Goal: Task Accomplishment & Management: Manage account settings

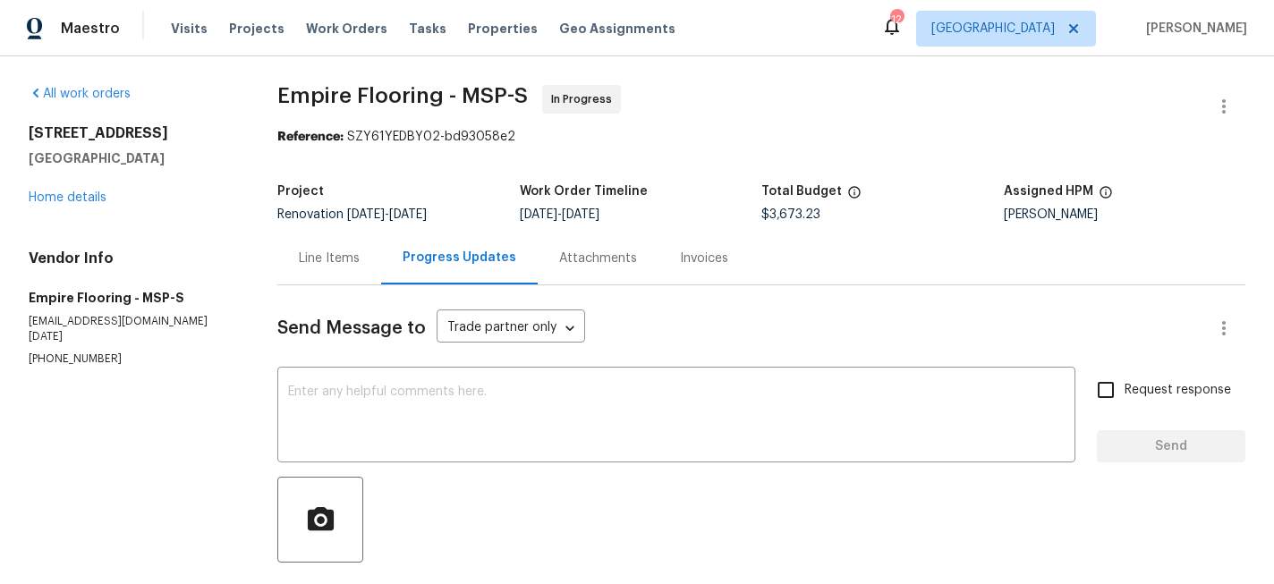
click at [82, 205] on div "[STREET_ADDRESS][PERSON_NAME] Home details" at bounding box center [132, 165] width 206 height 82
click at [78, 199] on link "Home details" at bounding box center [68, 197] width 78 height 13
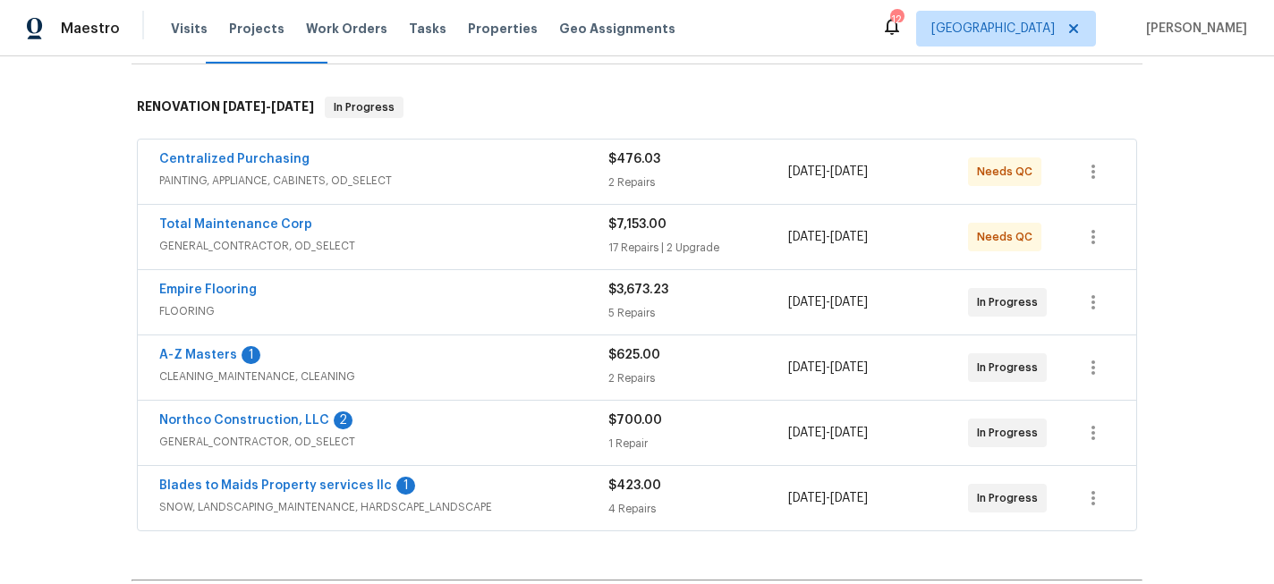
scroll to position [288, 0]
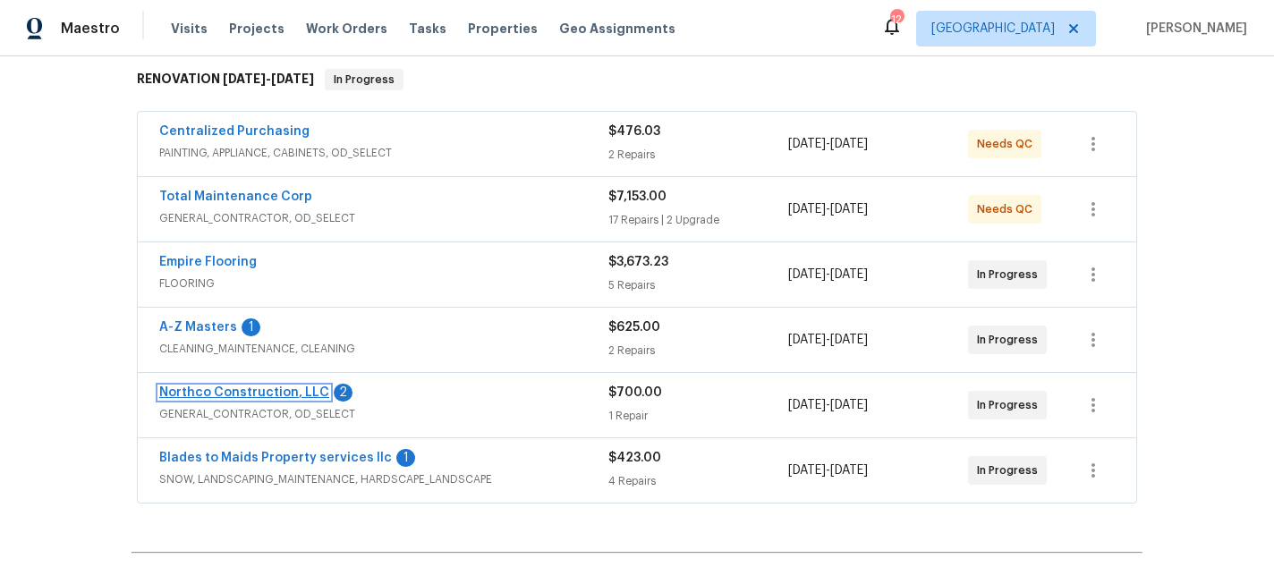
click at [285, 395] on link "Northco Construction, LLC" at bounding box center [244, 393] width 170 height 13
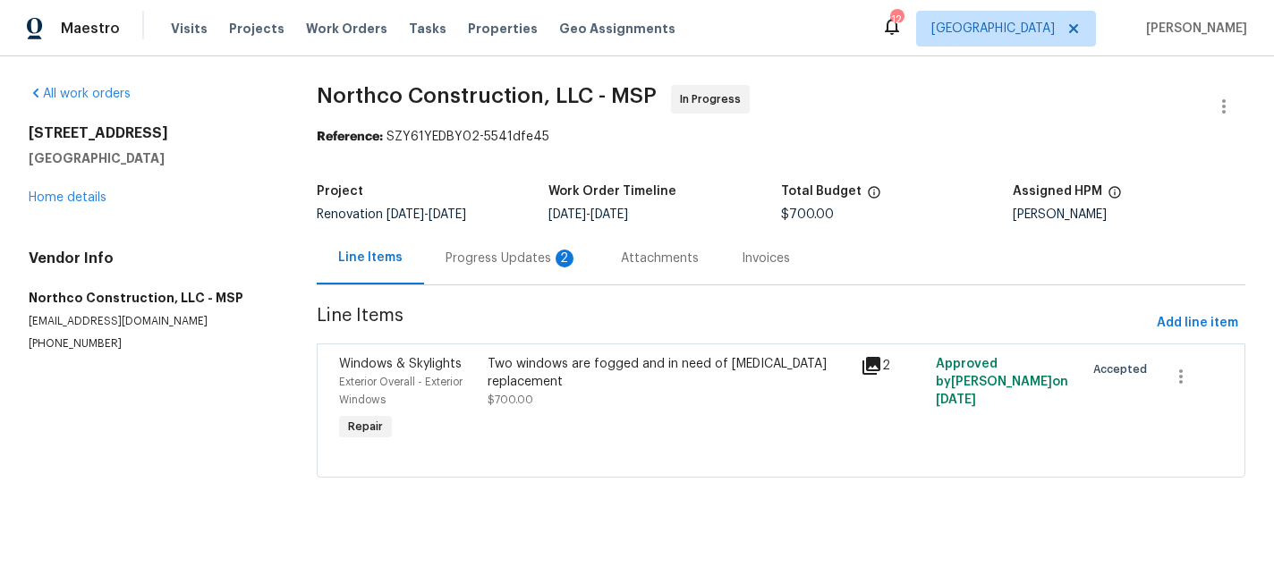
click at [504, 261] on div "Progress Updates 2" at bounding box center [512, 259] width 132 height 18
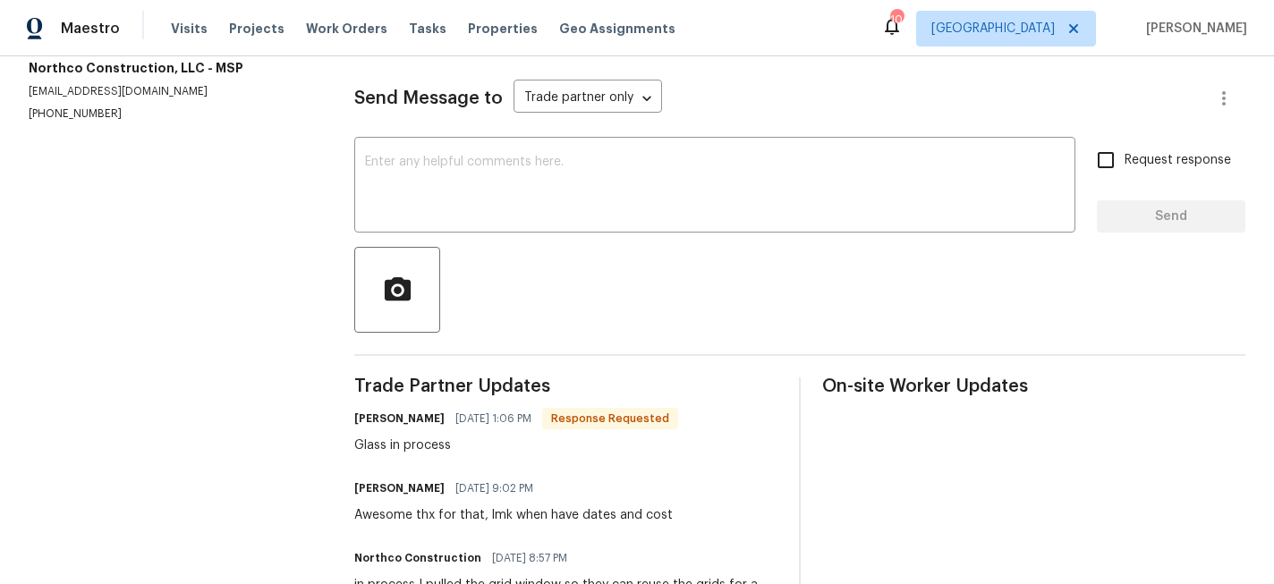
scroll to position [396, 0]
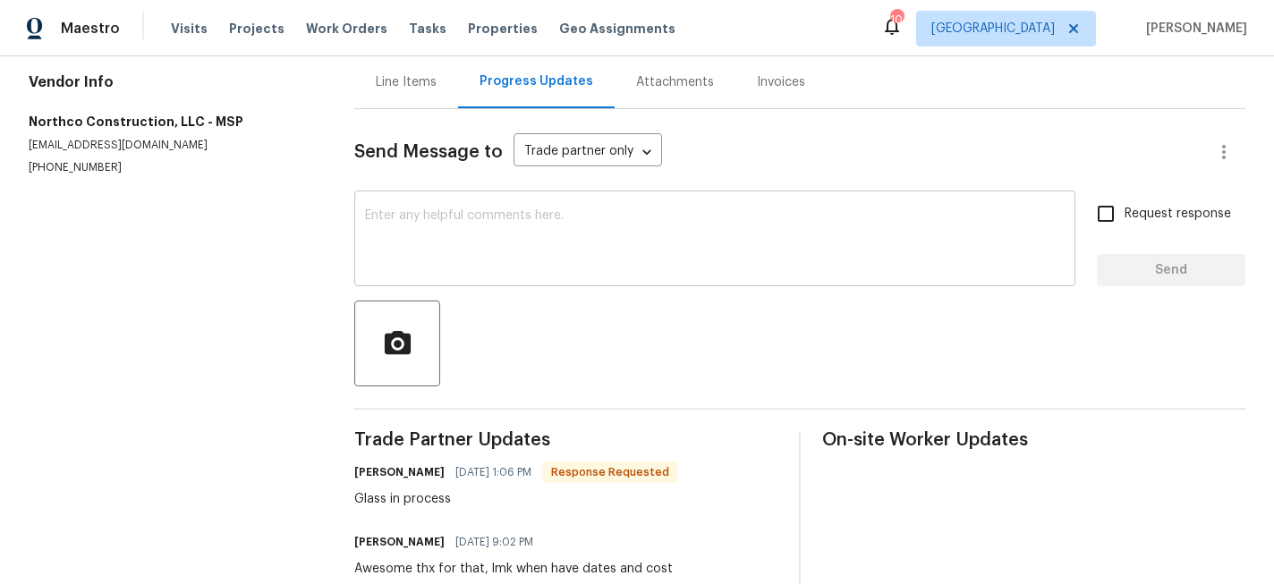
scroll to position [174, 0]
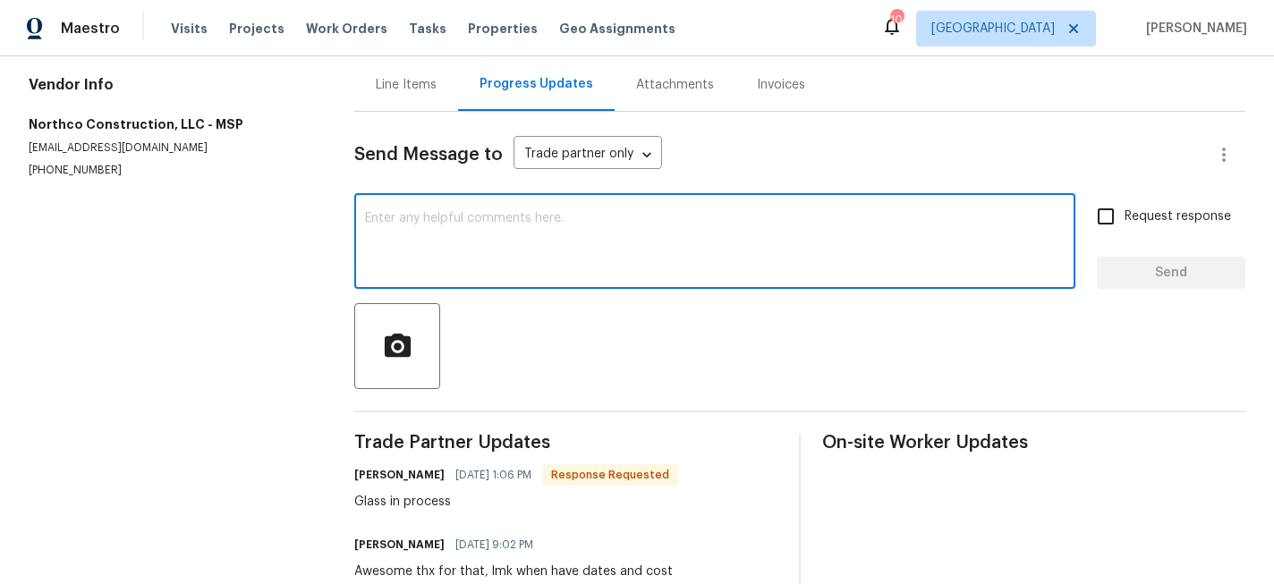
click at [517, 218] on textarea at bounding box center [715, 243] width 700 height 63
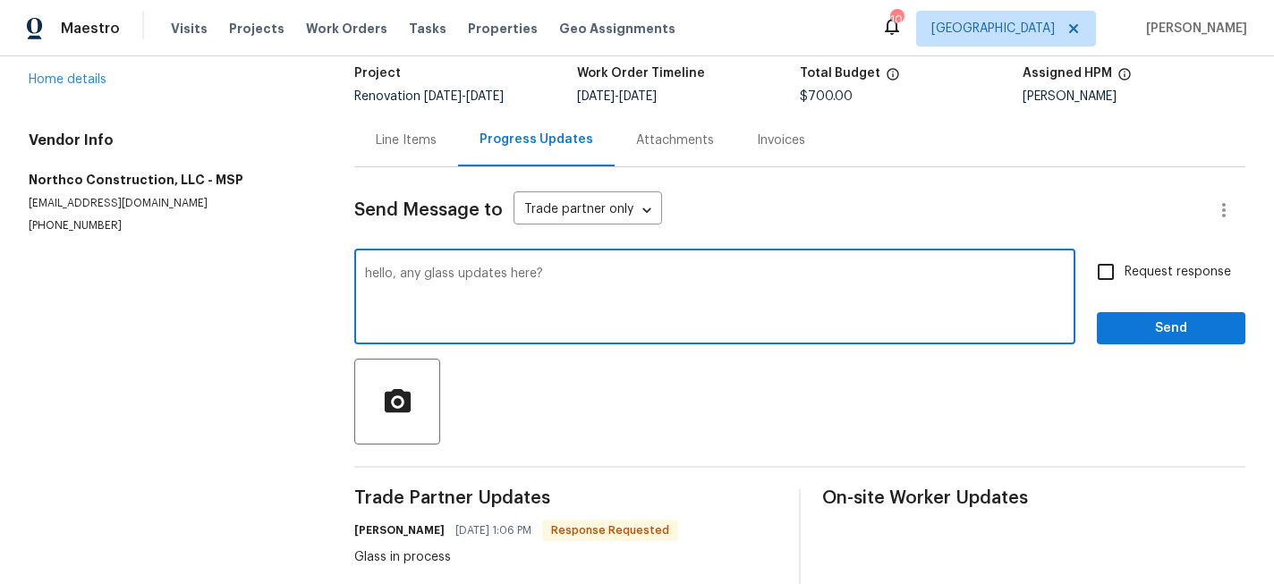
scroll to position [98, 0]
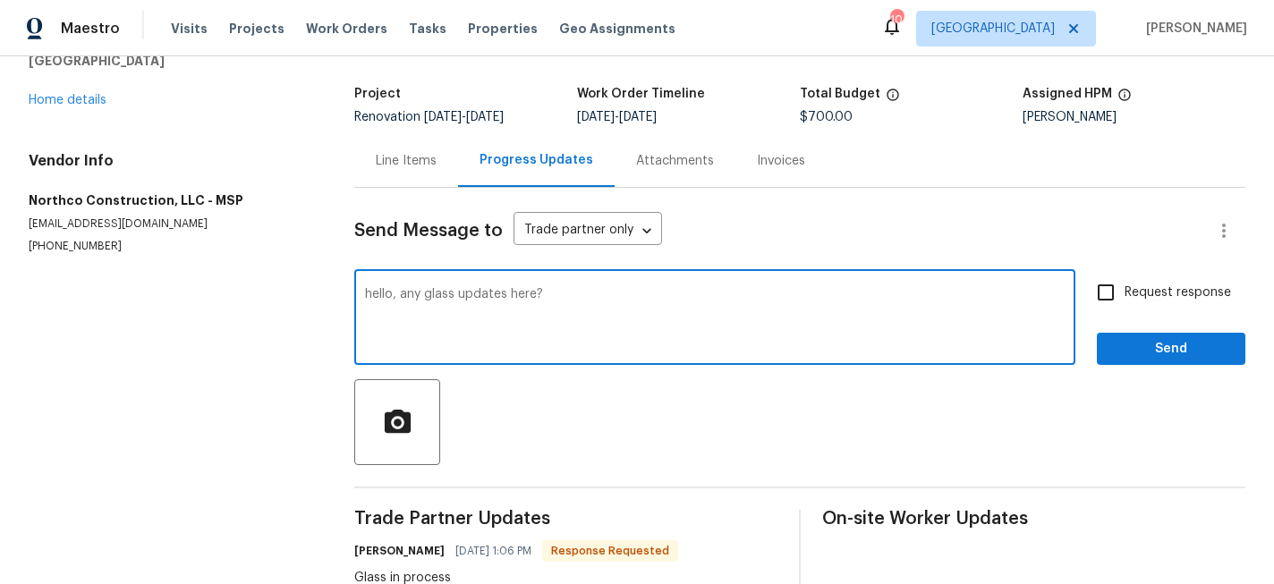
type textarea "hello, any glass updates here?"
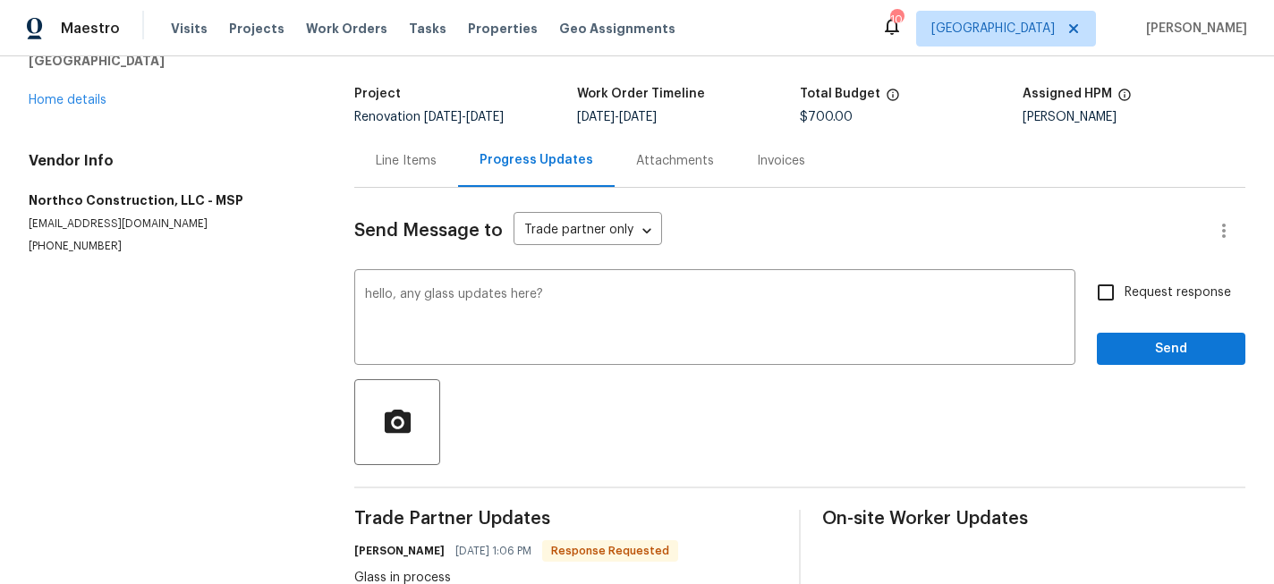
click at [409, 155] on div "Line Items" at bounding box center [406, 161] width 61 height 18
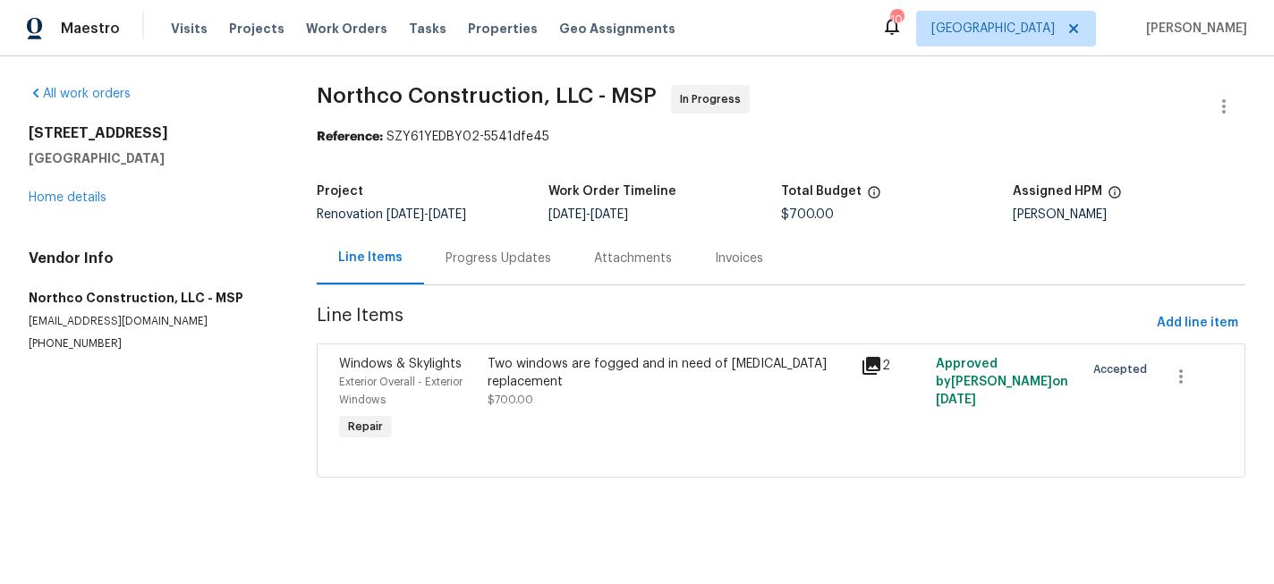
click at [533, 258] on div "Progress Updates" at bounding box center [499, 259] width 106 height 18
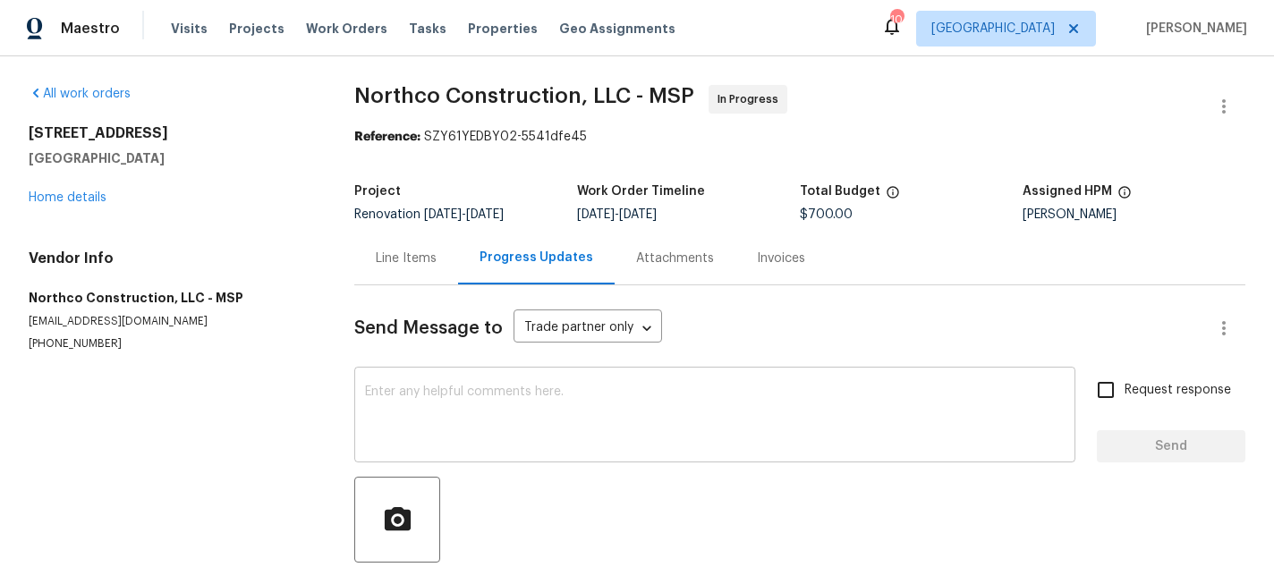
click at [486, 413] on textarea at bounding box center [715, 417] width 700 height 63
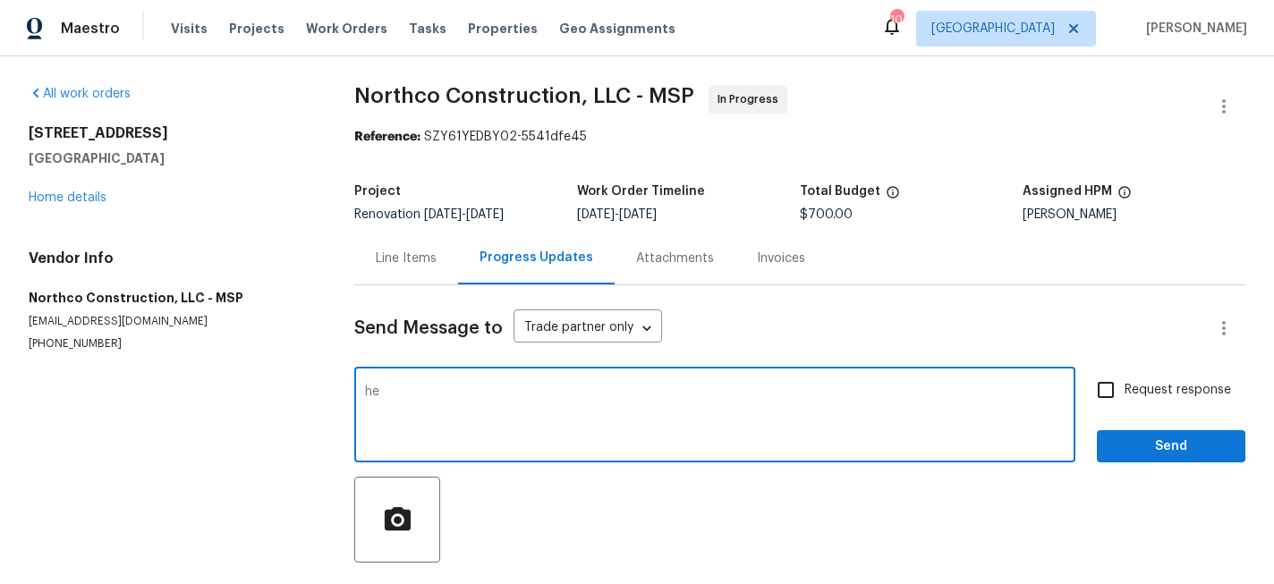
type textarea "h"
type textarea "morning!, any glass update here?"
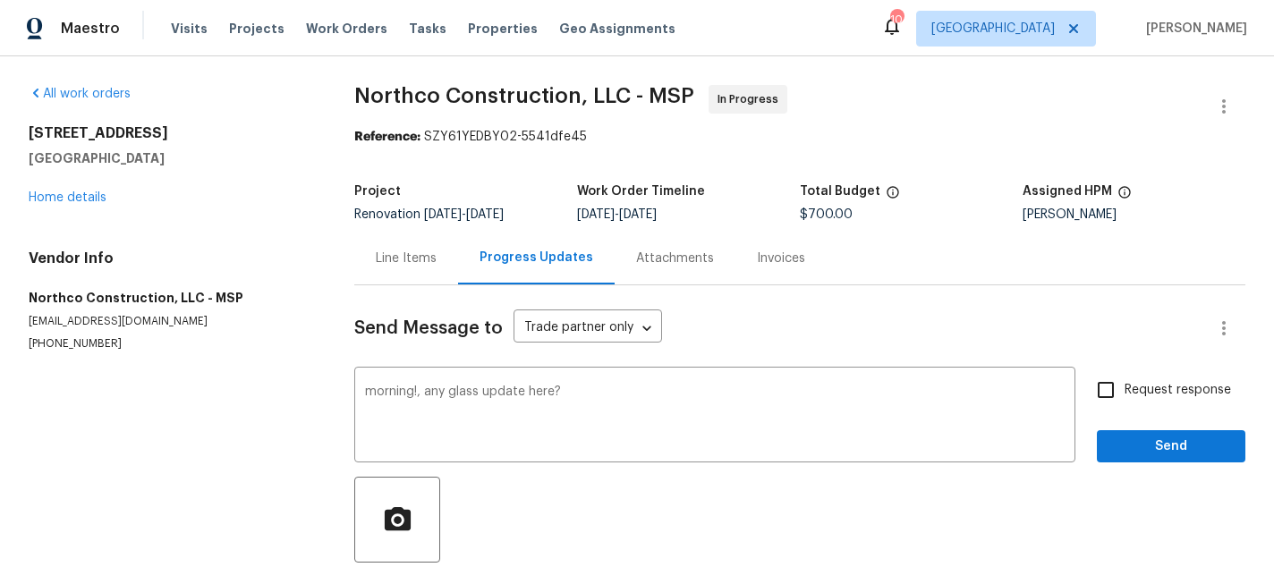
click at [1134, 391] on span "Request response" at bounding box center [1178, 390] width 106 height 19
click at [1125, 391] on input "Request response" at bounding box center [1106, 390] width 38 height 38
checkbox input "true"
click at [1139, 431] on button "Send" at bounding box center [1171, 446] width 149 height 33
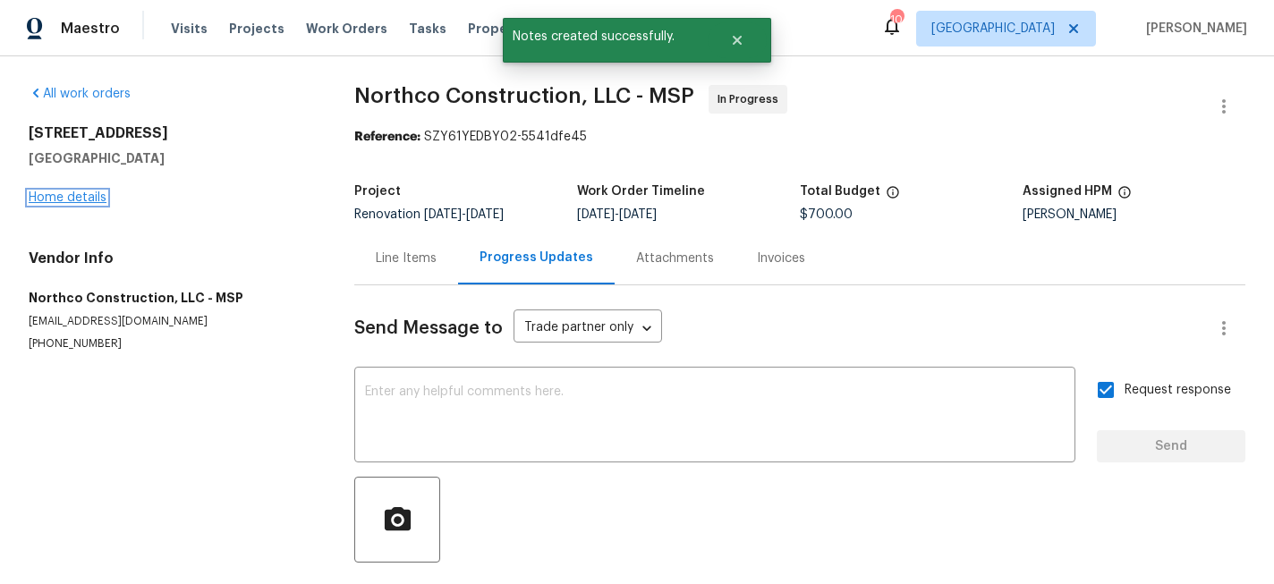
click at [81, 200] on link "Home details" at bounding box center [68, 197] width 78 height 13
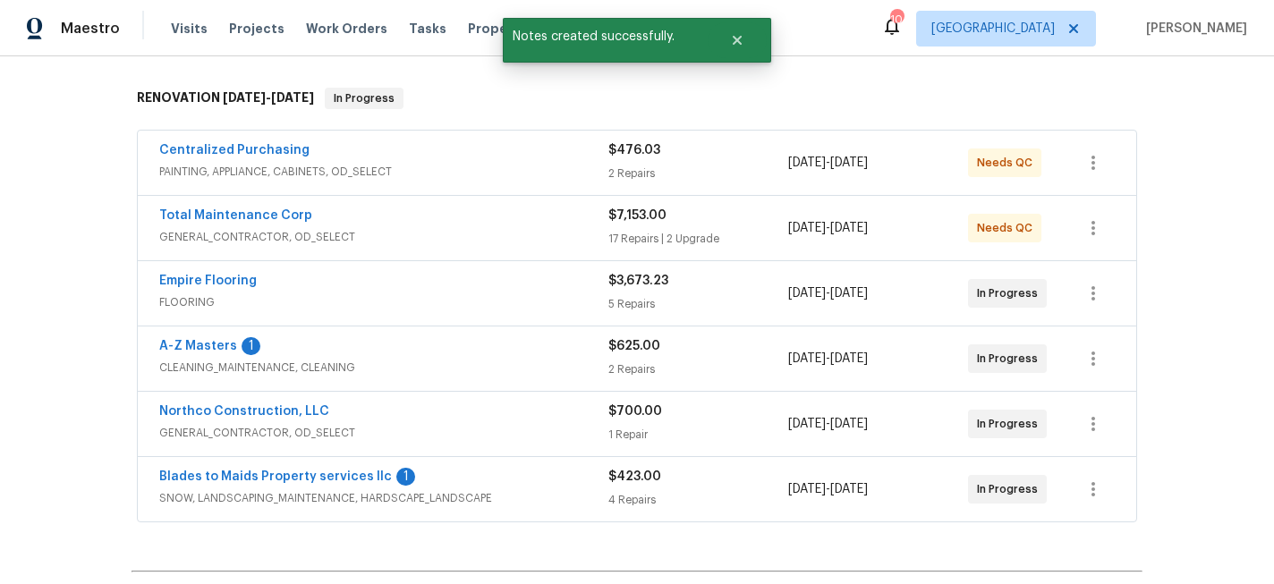
scroll to position [271, 0]
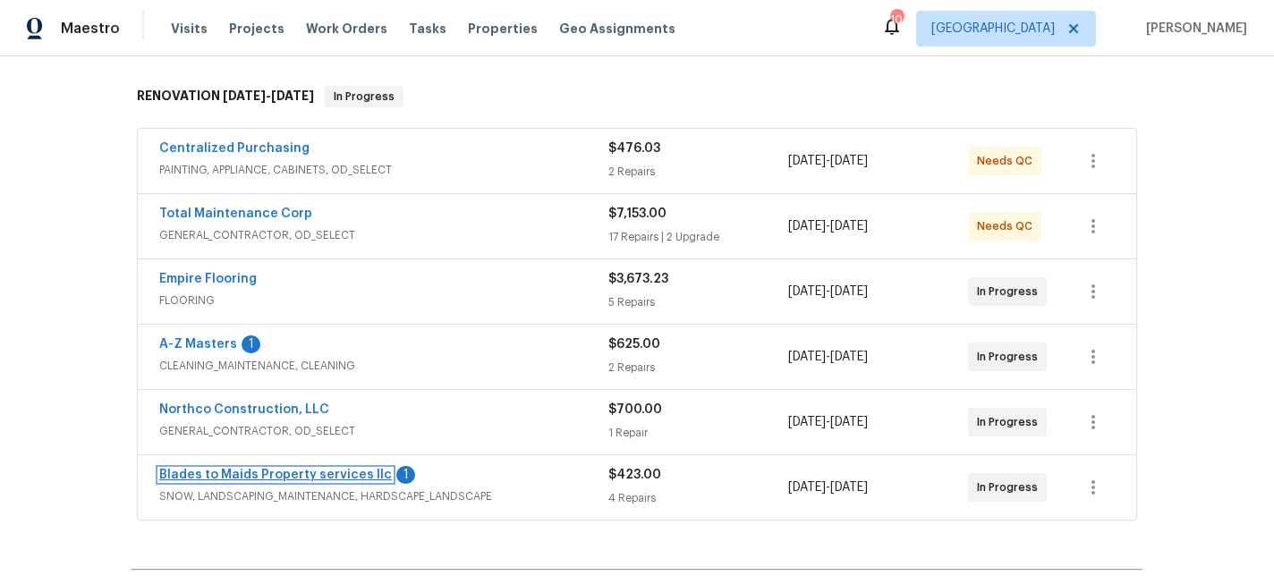
click at [254, 479] on link "Blades to Maids Property services llc" at bounding box center [275, 475] width 233 height 13
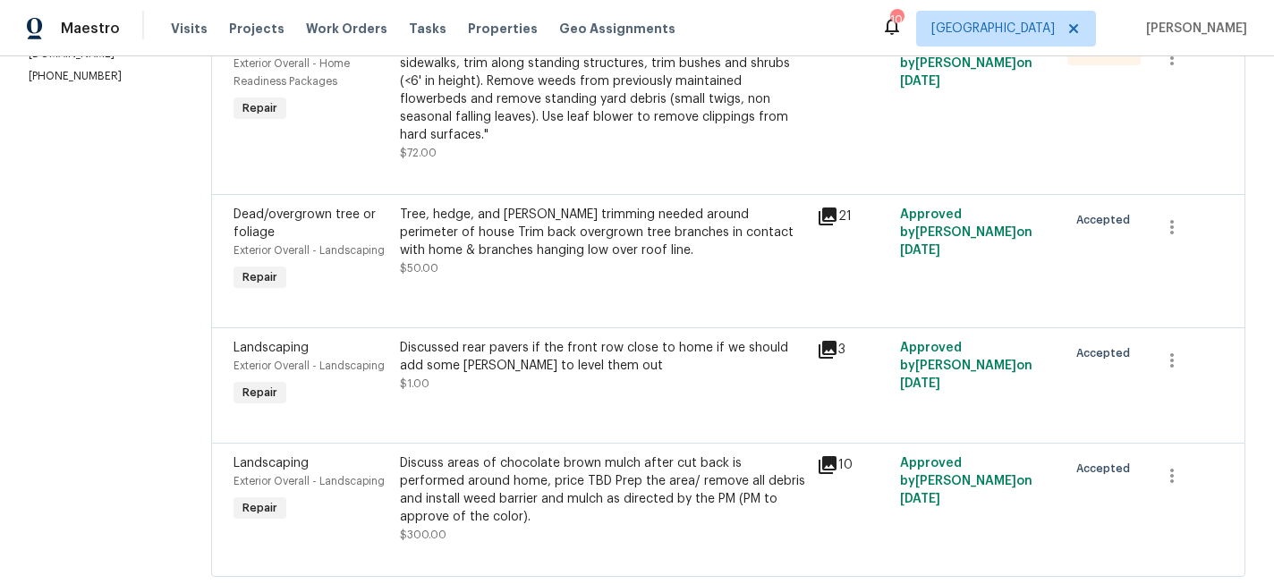
scroll to position [345, 0]
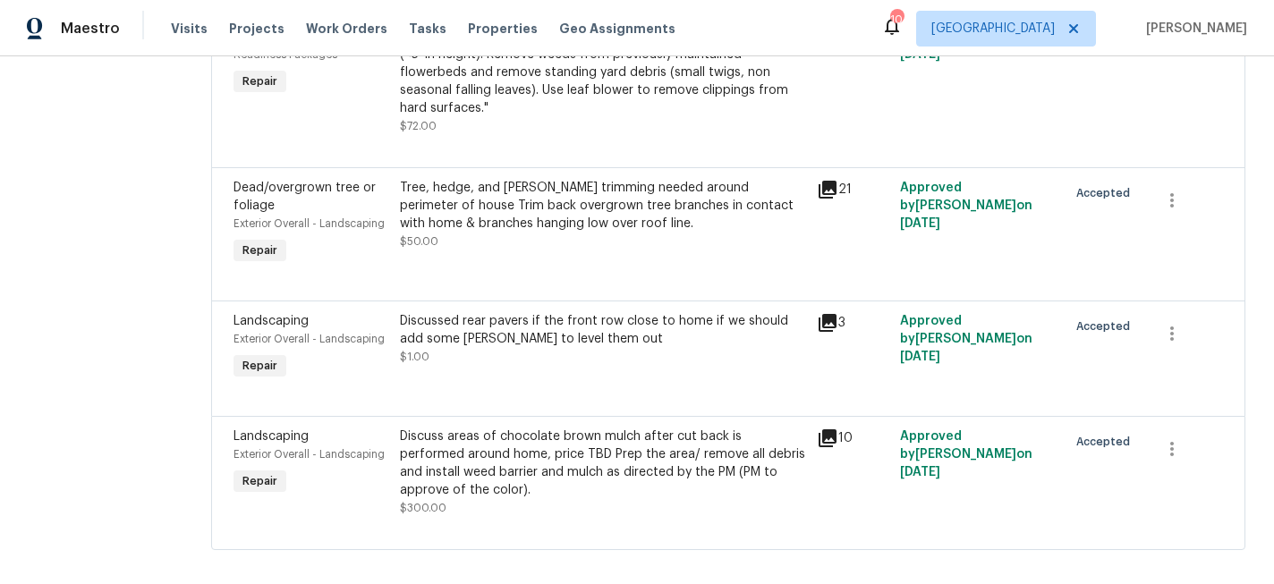
click at [549, 449] on div "Discuss areas of chocolate brown mulch after cut back is performed around home,…" at bounding box center [603, 464] width 406 height 72
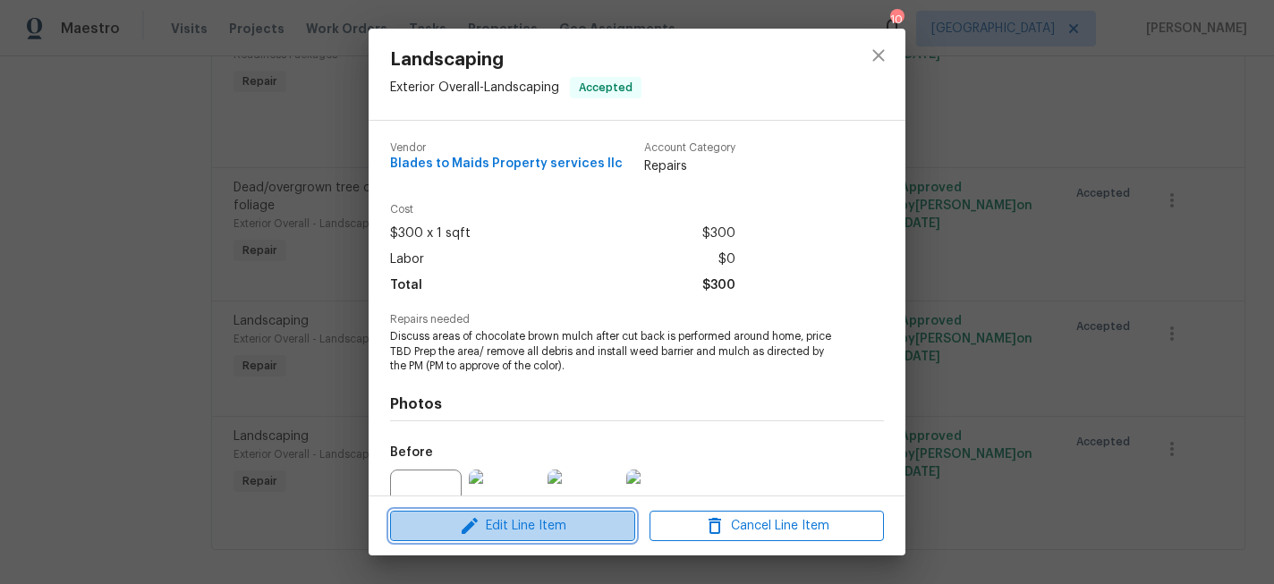
click at [548, 528] on span "Edit Line Item" at bounding box center [513, 526] width 234 height 22
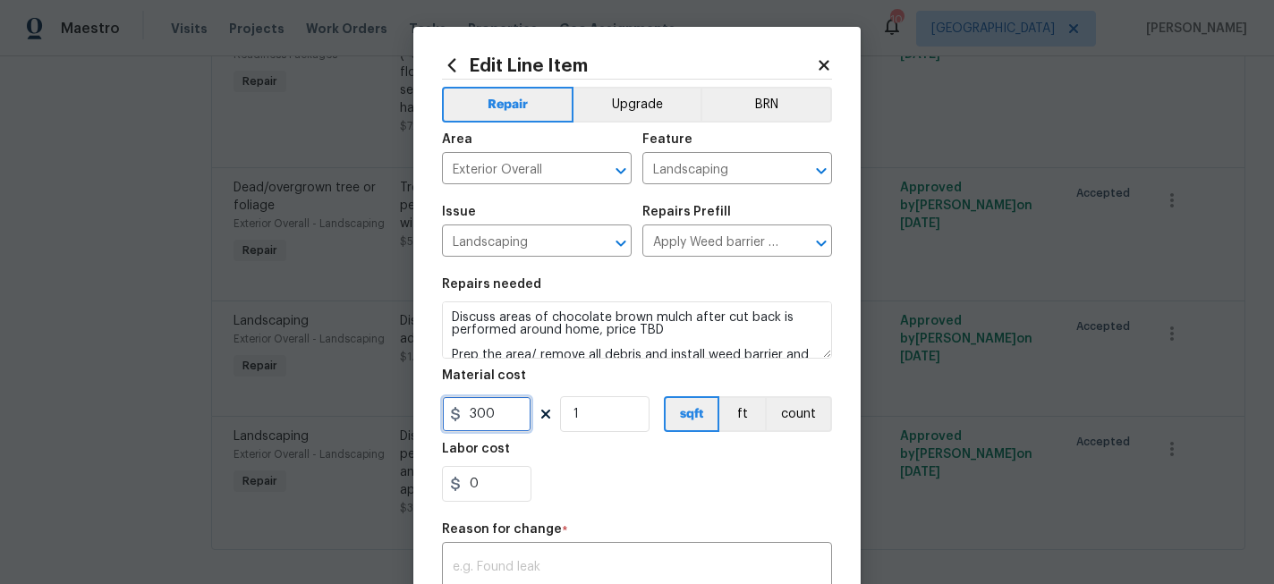
drag, startPoint x: 504, startPoint y: 421, endPoint x: 462, endPoint y: 421, distance: 42.1
click at [462, 421] on div "300" at bounding box center [486, 414] width 89 height 36
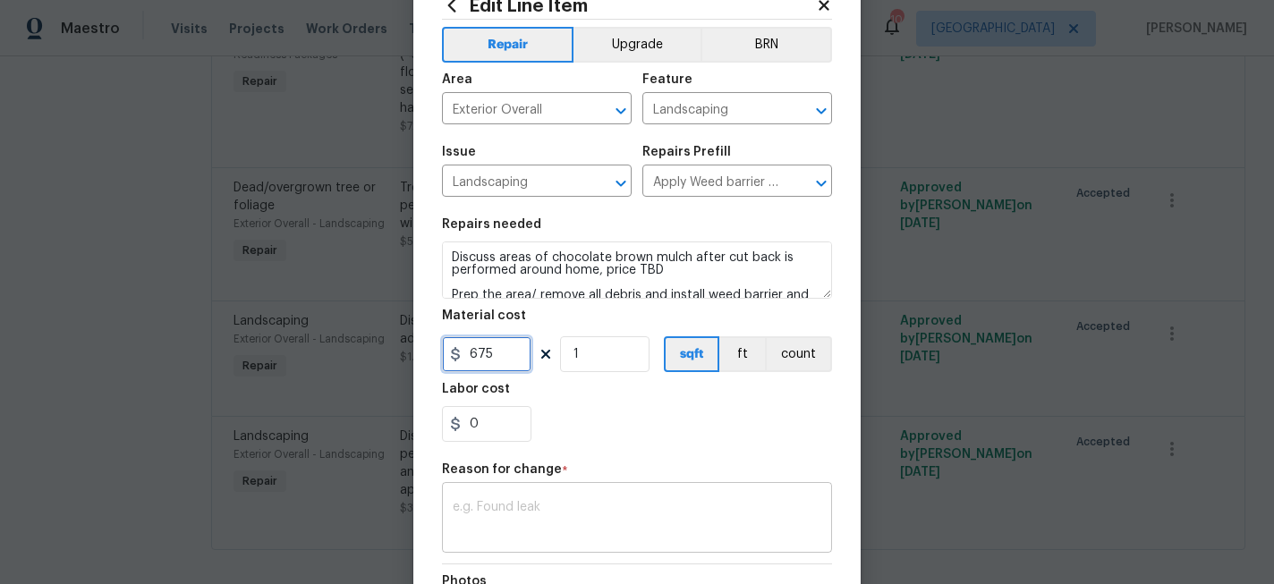
type input "675"
click at [587, 507] on textarea at bounding box center [637, 520] width 369 height 38
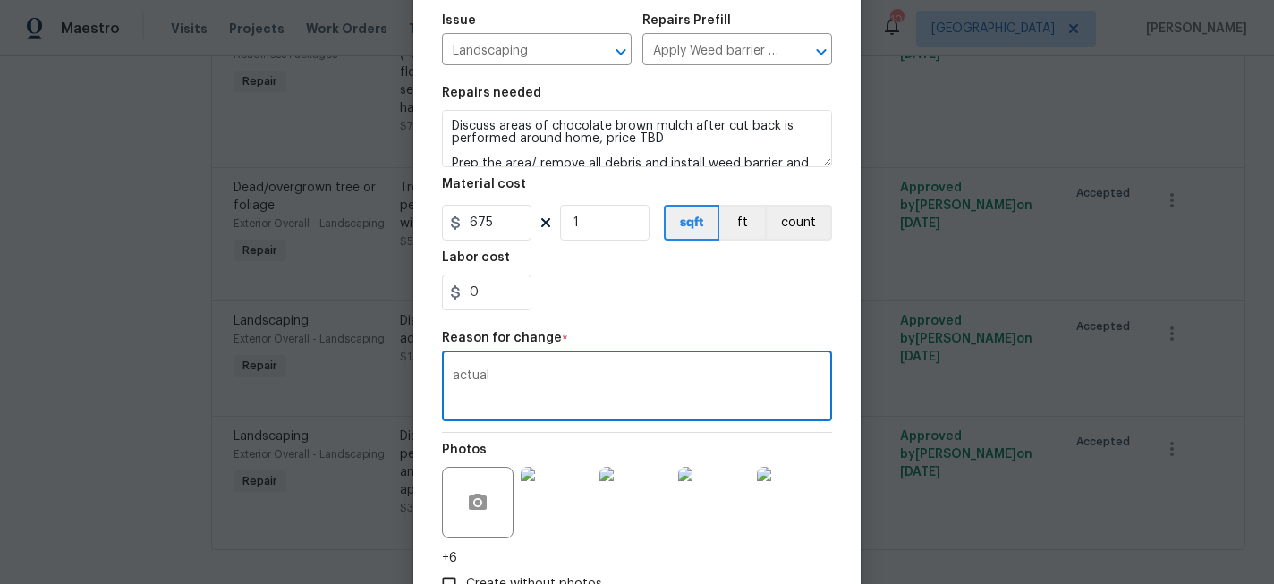
scroll to position [316, 0]
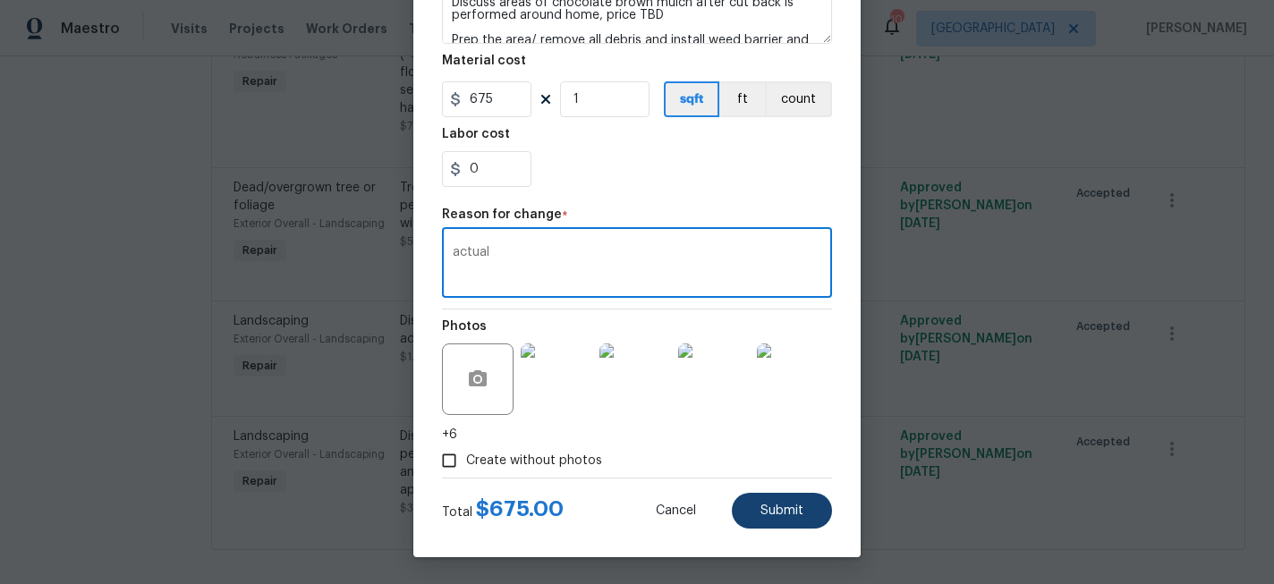
type textarea "actual"
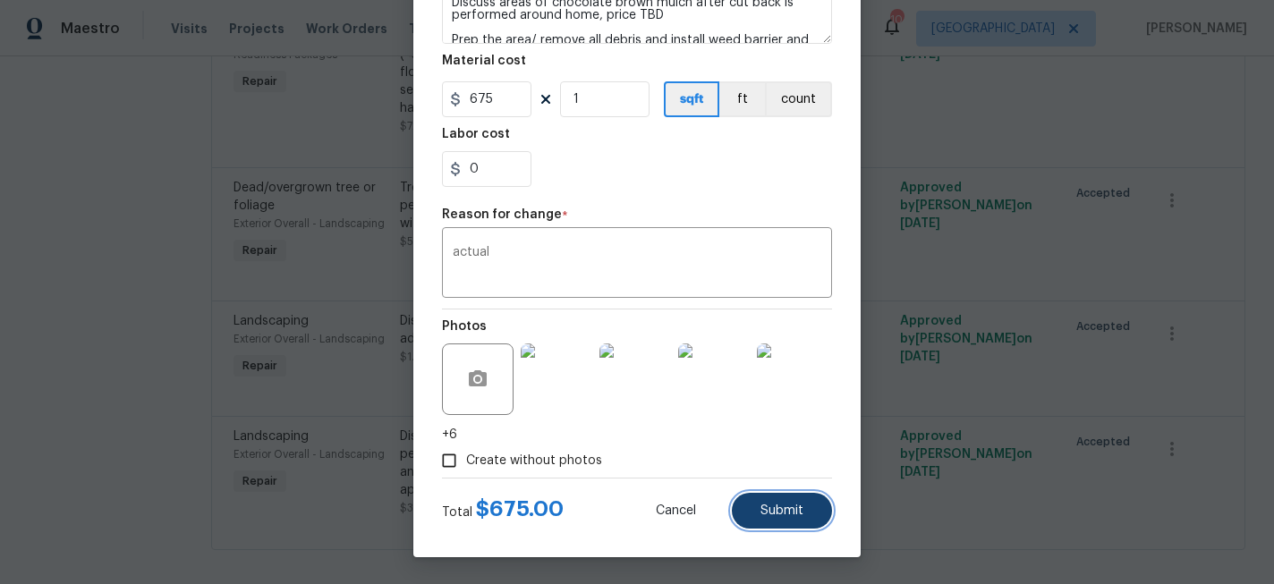
click at [751, 510] on button "Submit" at bounding box center [782, 511] width 100 height 36
type input "300"
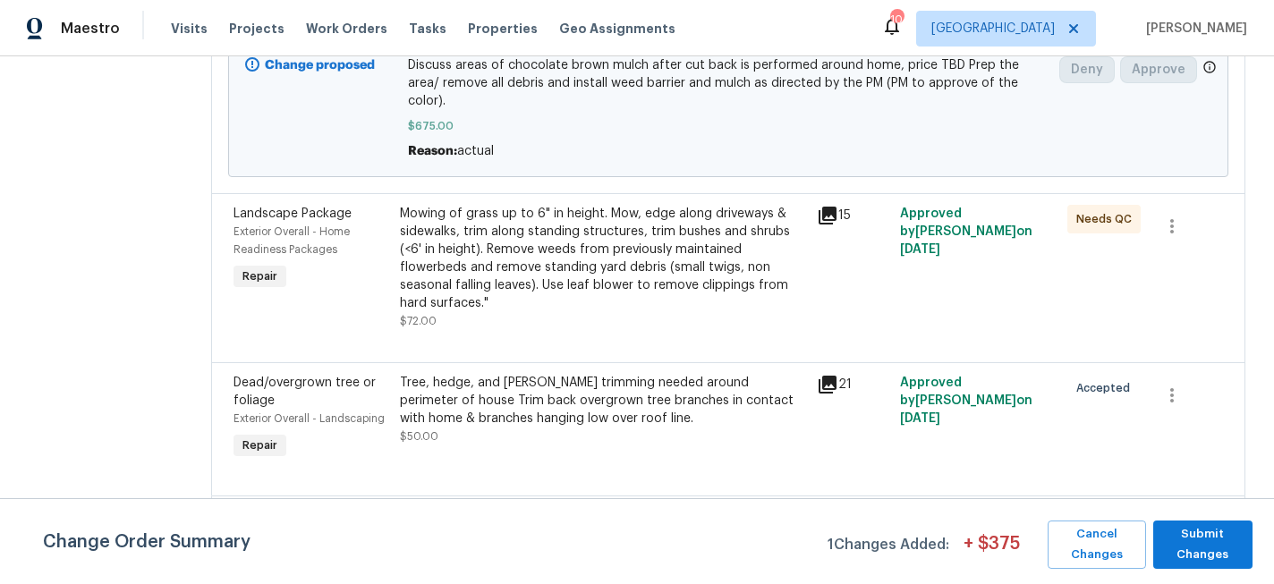
scroll to position [455, 0]
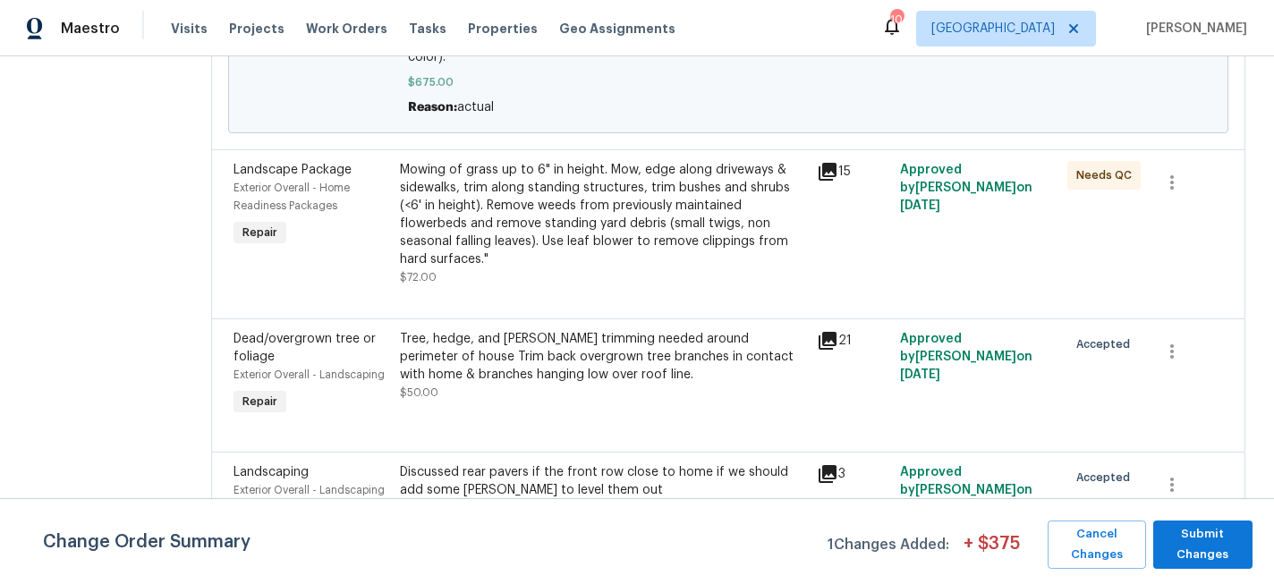
click at [557, 464] on div "Discussed rear pavers if the front row close to home if we should add some [PER…" at bounding box center [603, 482] width 406 height 36
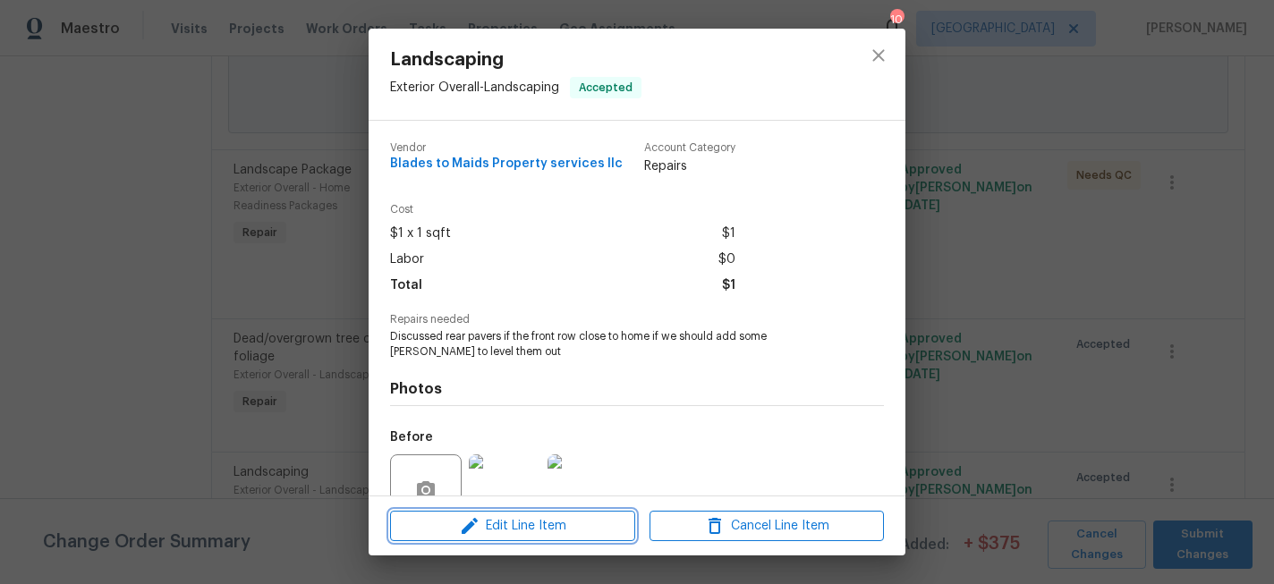
click at [523, 521] on span "Edit Line Item" at bounding box center [513, 526] width 234 height 22
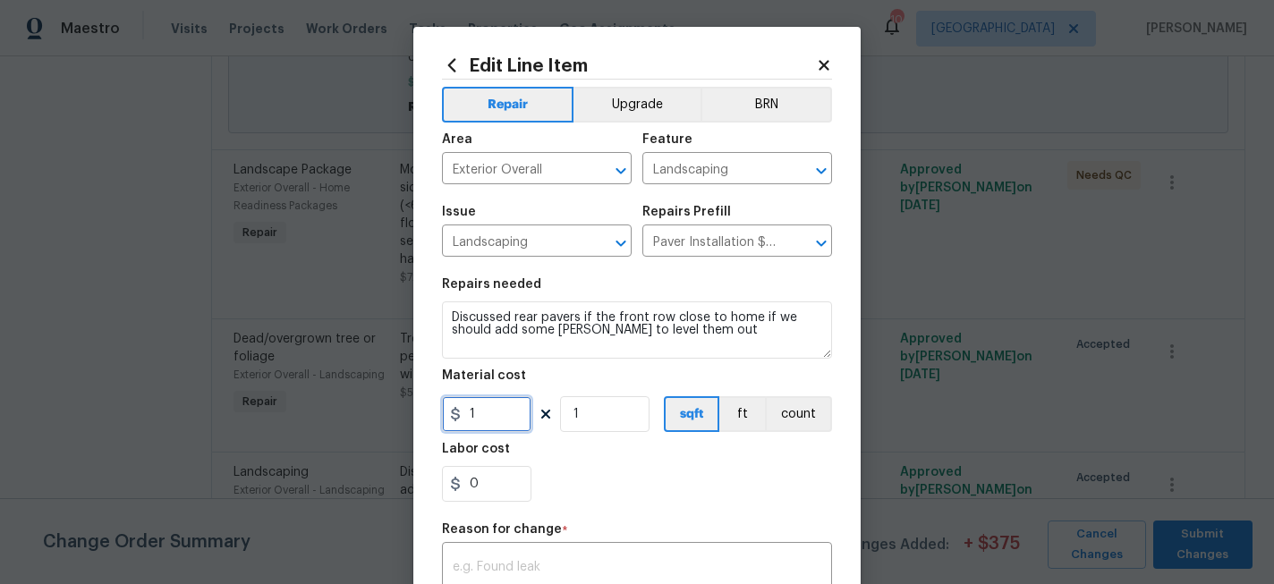
click at [506, 412] on input "1" at bounding box center [486, 414] width 89 height 36
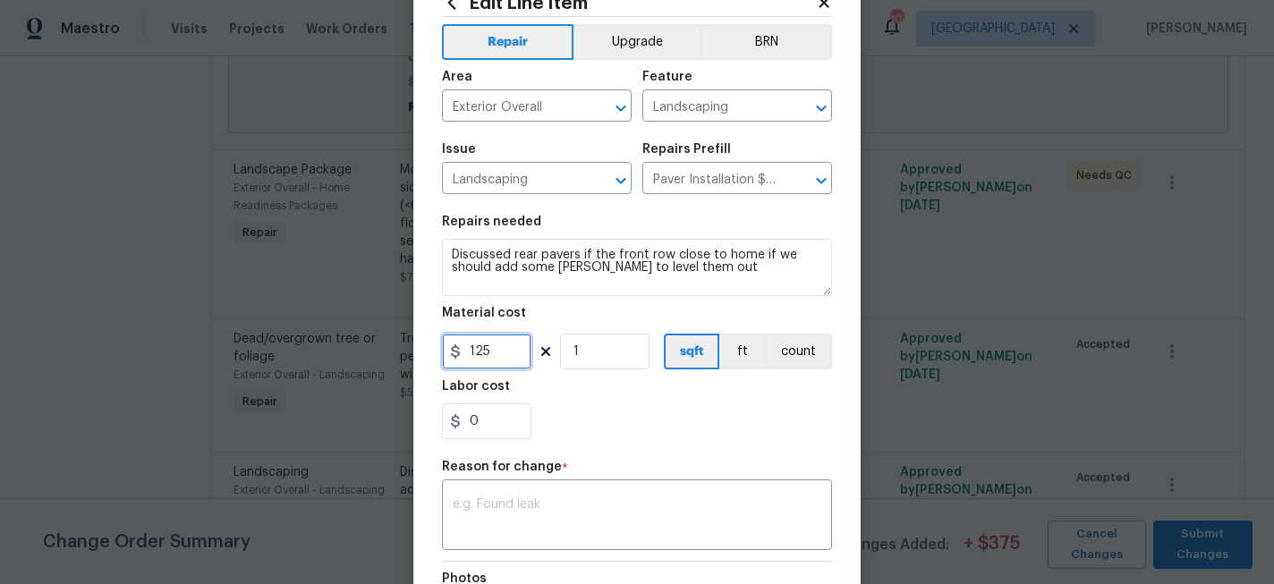
scroll to position [75, 0]
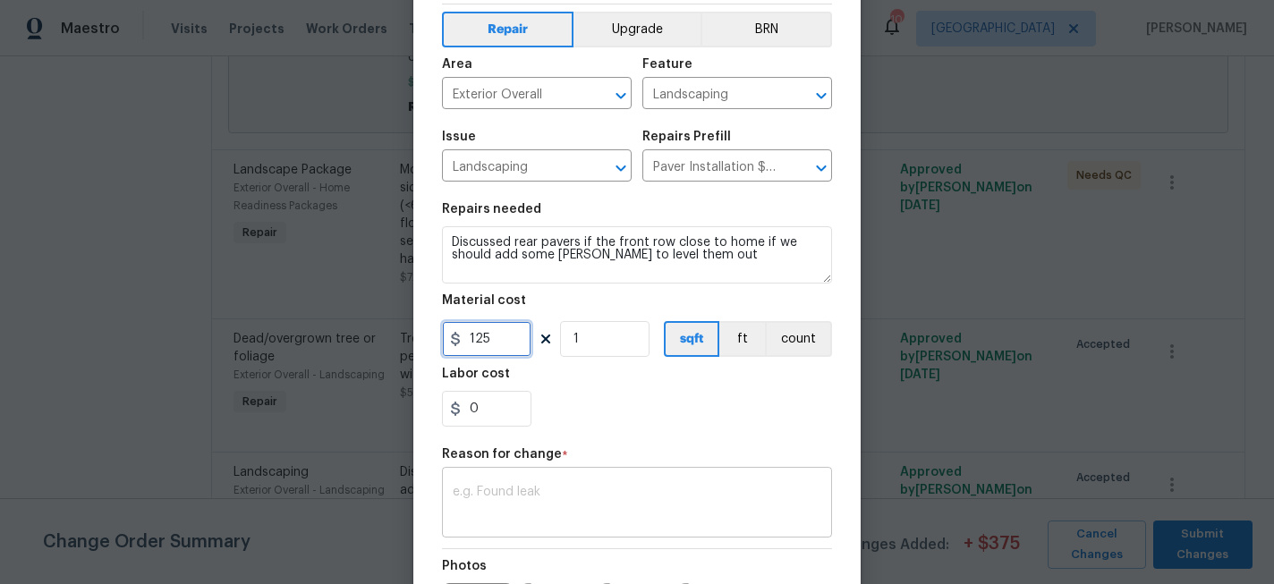
type input "125"
click at [651, 485] on div "x ​" at bounding box center [637, 505] width 390 height 66
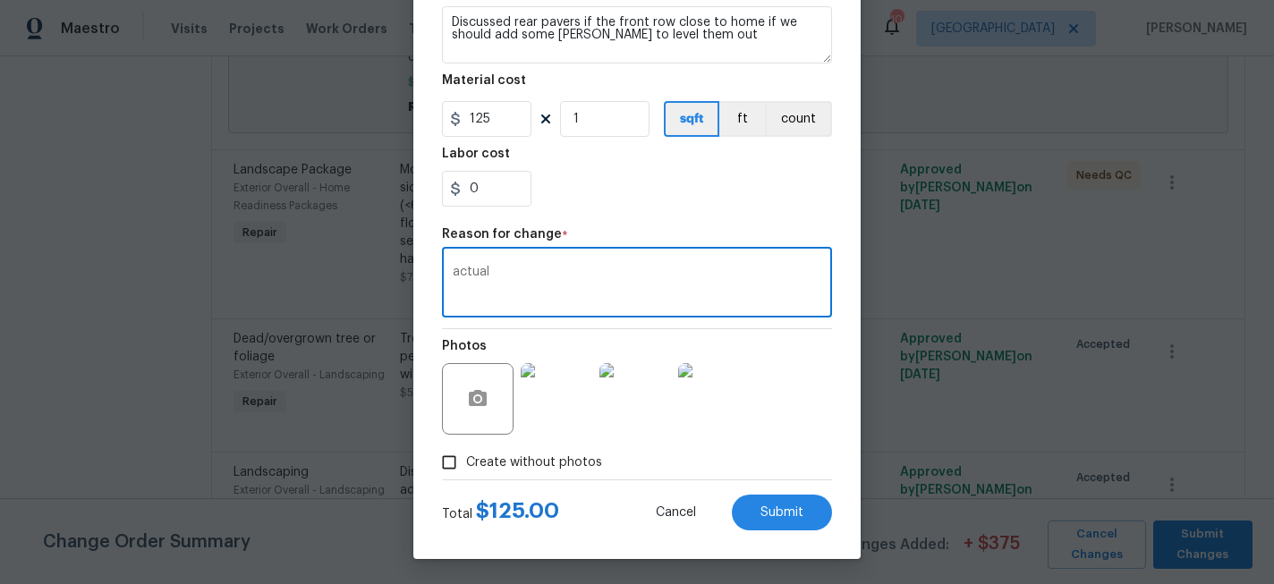
scroll to position [298, 0]
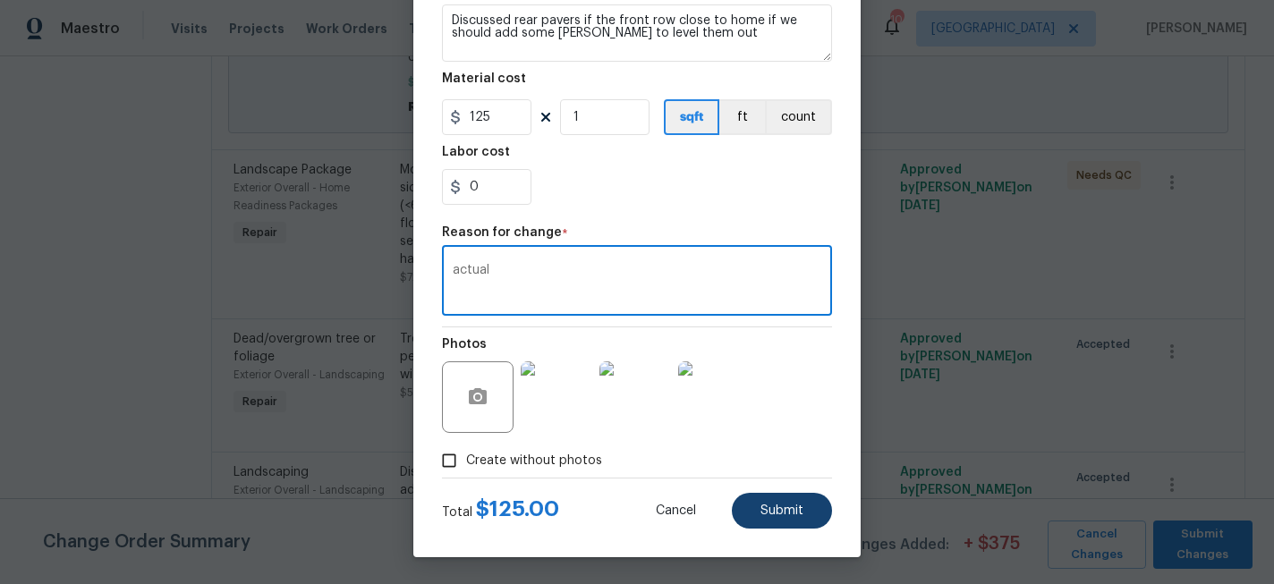
type textarea "actual"
click at [785, 517] on button "Submit" at bounding box center [782, 511] width 100 height 36
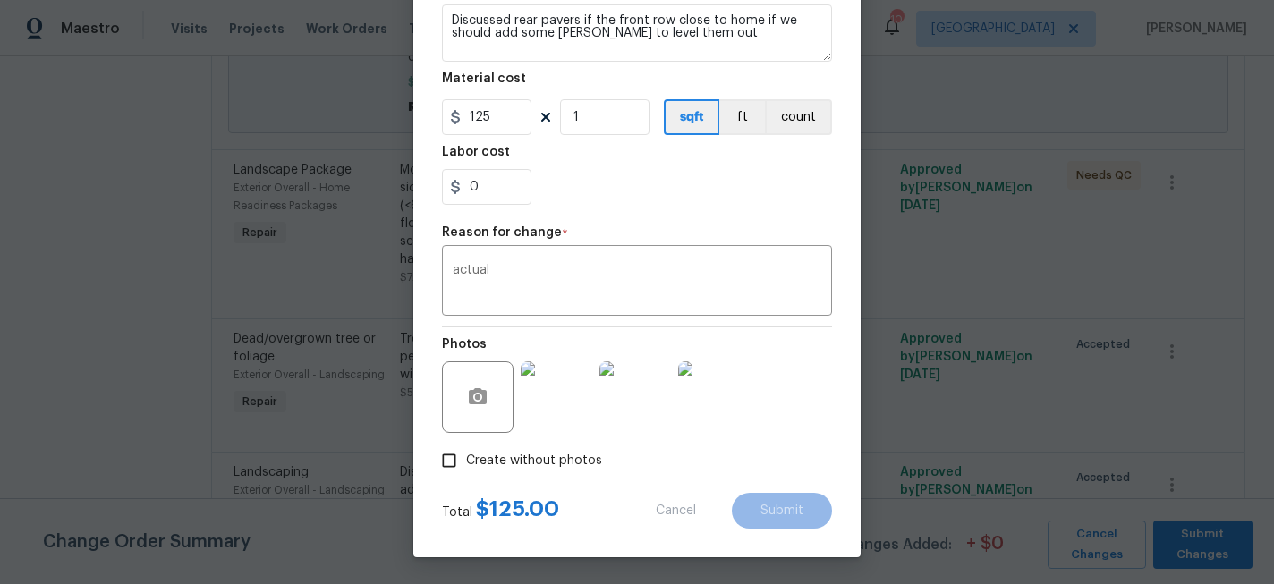
type input "1"
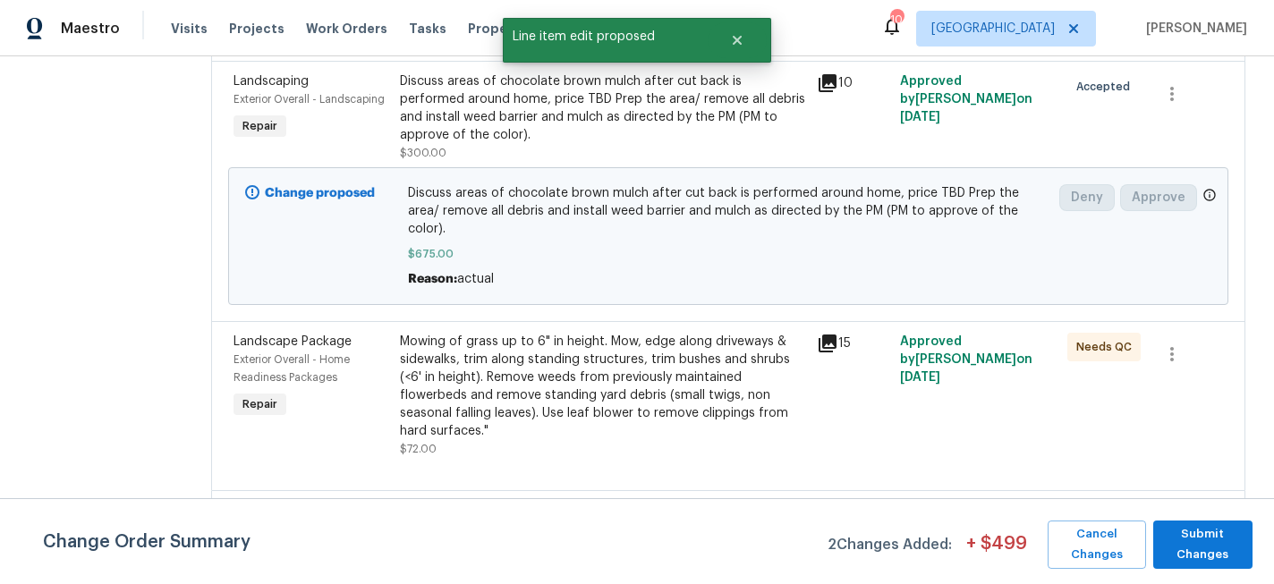
scroll to position [547, 0]
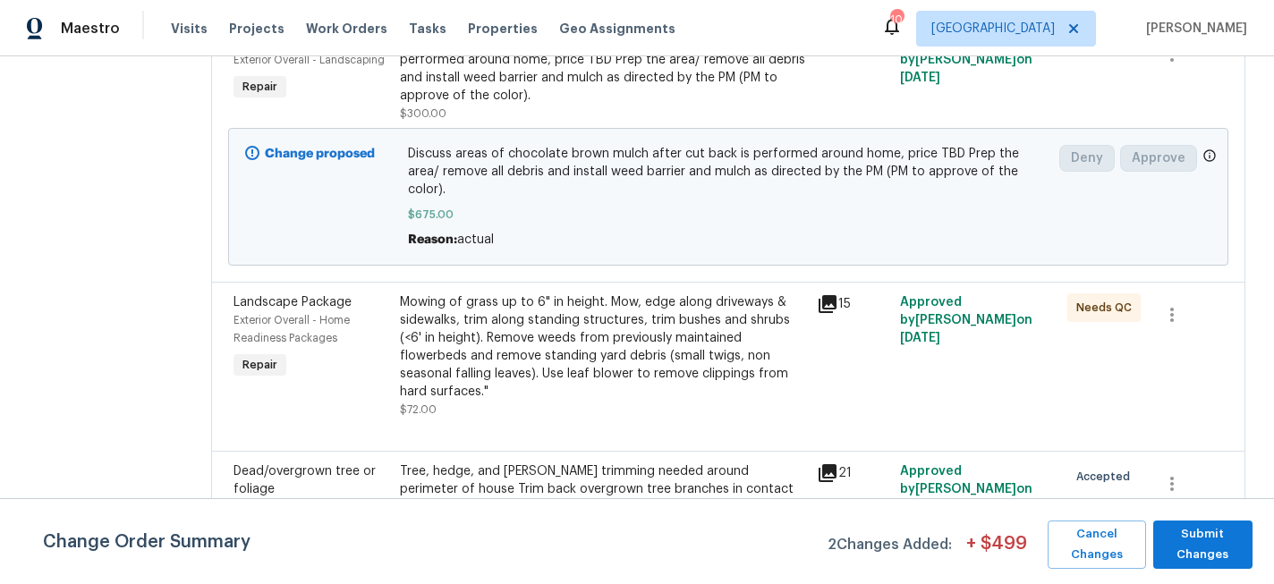
click at [587, 463] on div "Tree, hedge, and [PERSON_NAME] trimming needed around perimeter of house Trim b…" at bounding box center [603, 490] width 406 height 54
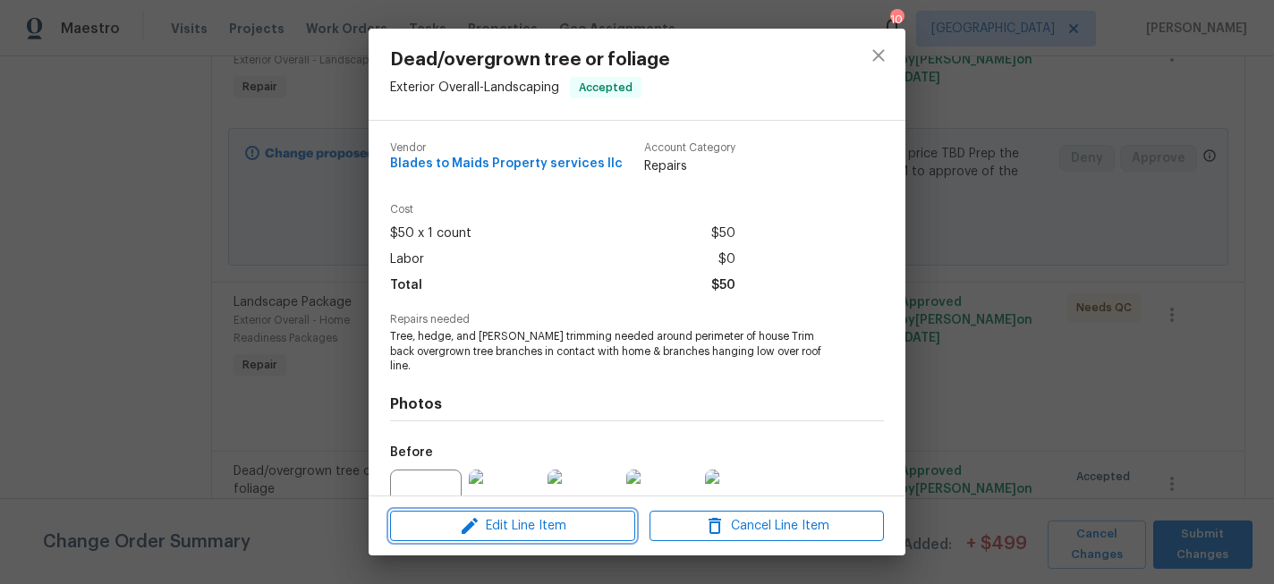
click at [546, 523] on span "Edit Line Item" at bounding box center [513, 526] width 234 height 22
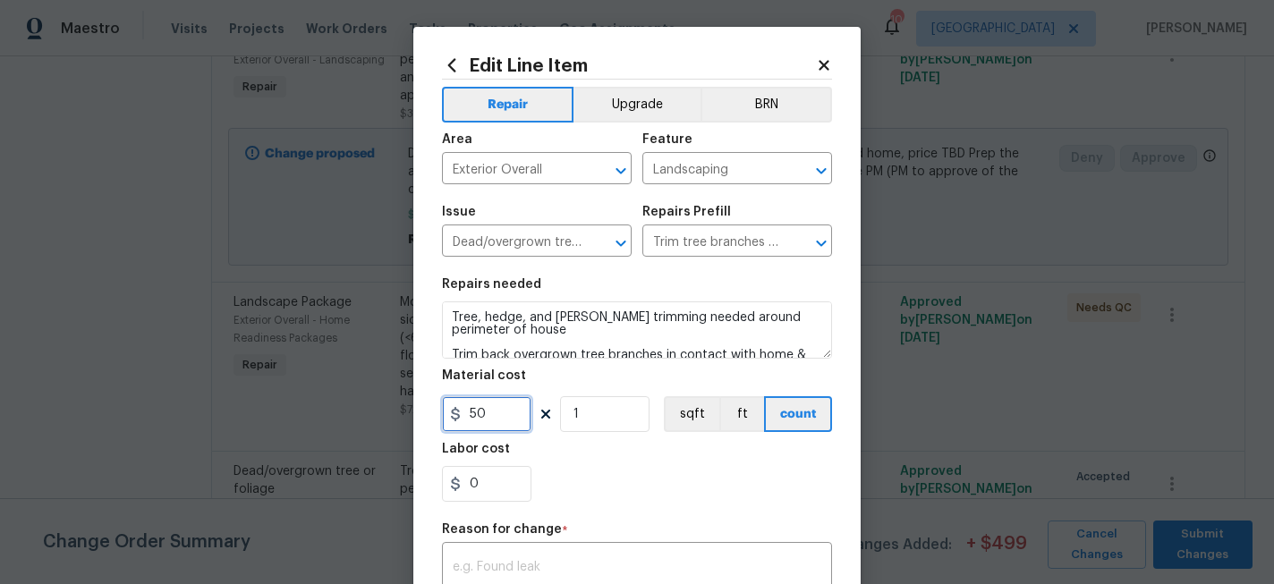
drag, startPoint x: 507, startPoint y: 418, endPoint x: 402, endPoint y: 418, distance: 105.6
click at [402, 418] on div "Edit Line Item Repair Upgrade BRN Area Exterior Overall ​ Feature Landscaping ​…" at bounding box center [637, 292] width 1274 height 584
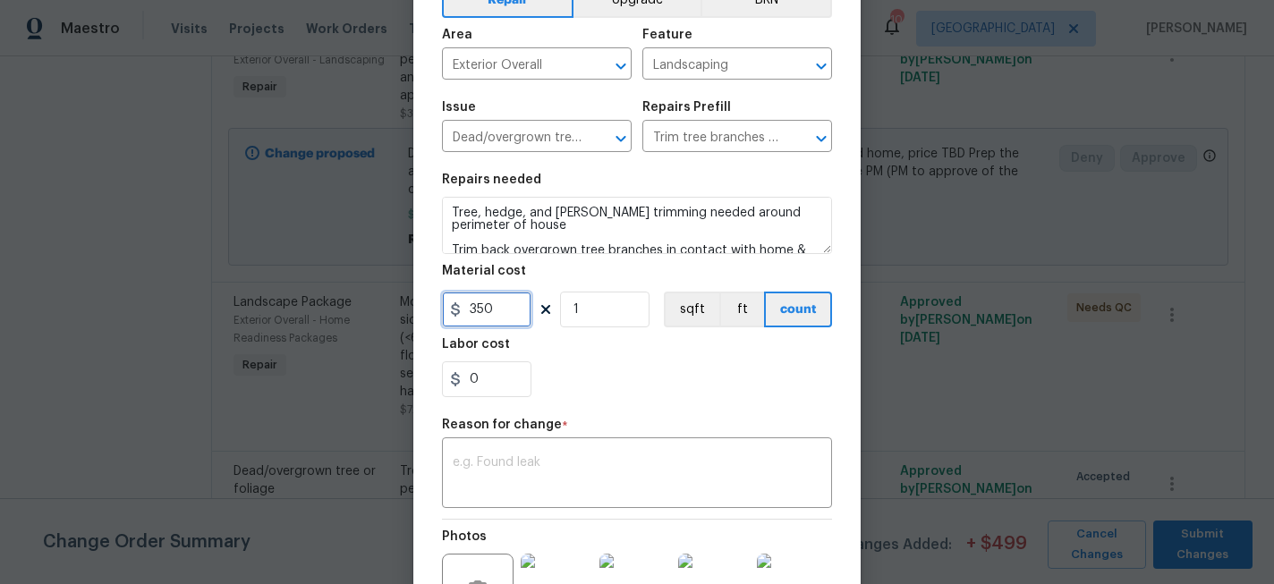
scroll to position [106, 0]
type input "350"
click at [596, 470] on textarea at bounding box center [637, 474] width 369 height 38
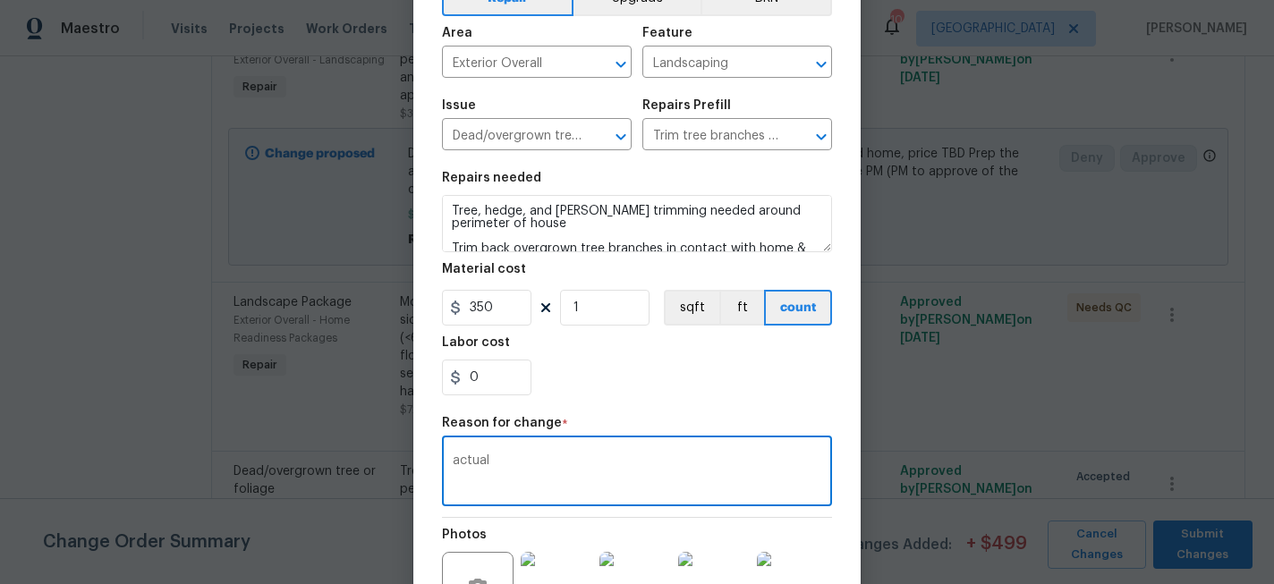
scroll to position [298, 0]
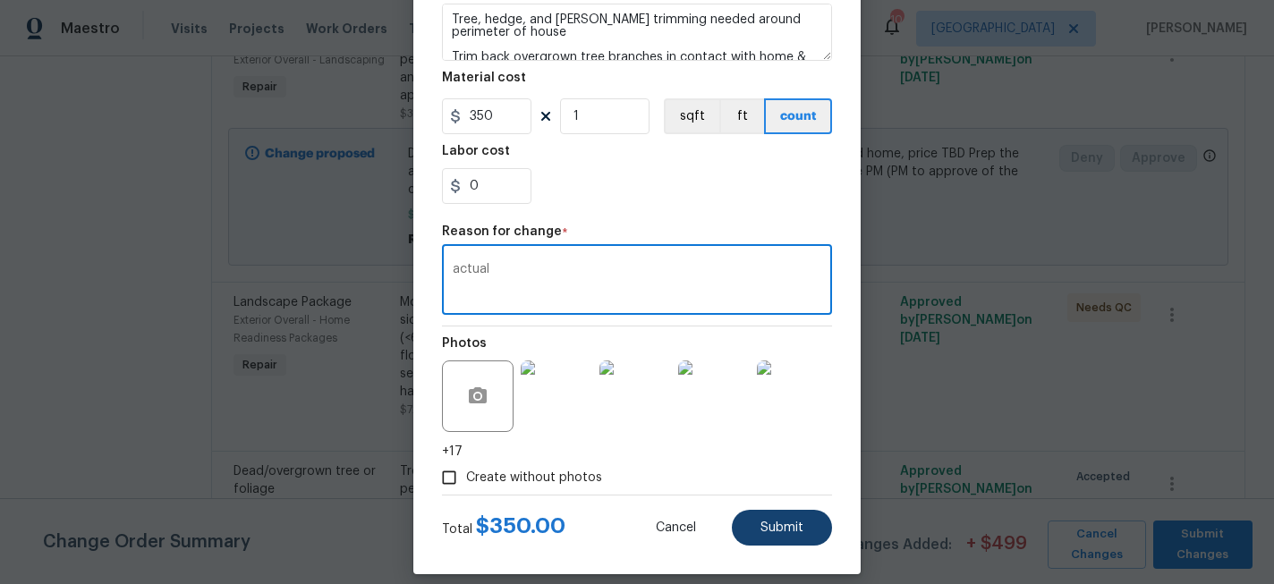
type textarea "actual"
click at [770, 530] on span "Submit" at bounding box center [782, 528] width 43 height 13
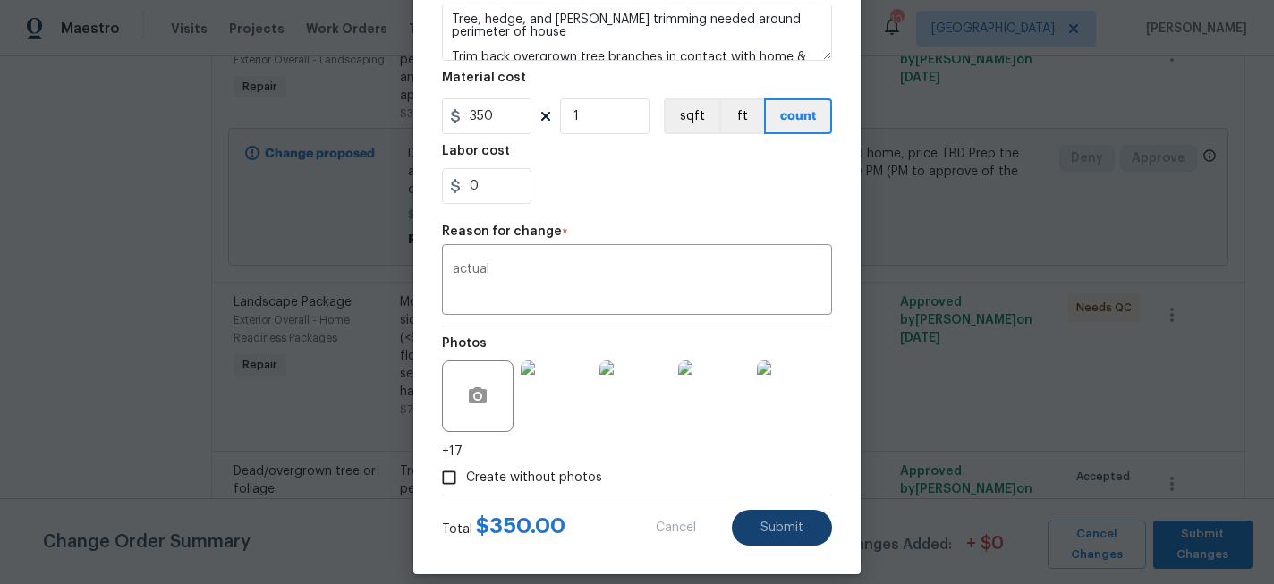
type input "50"
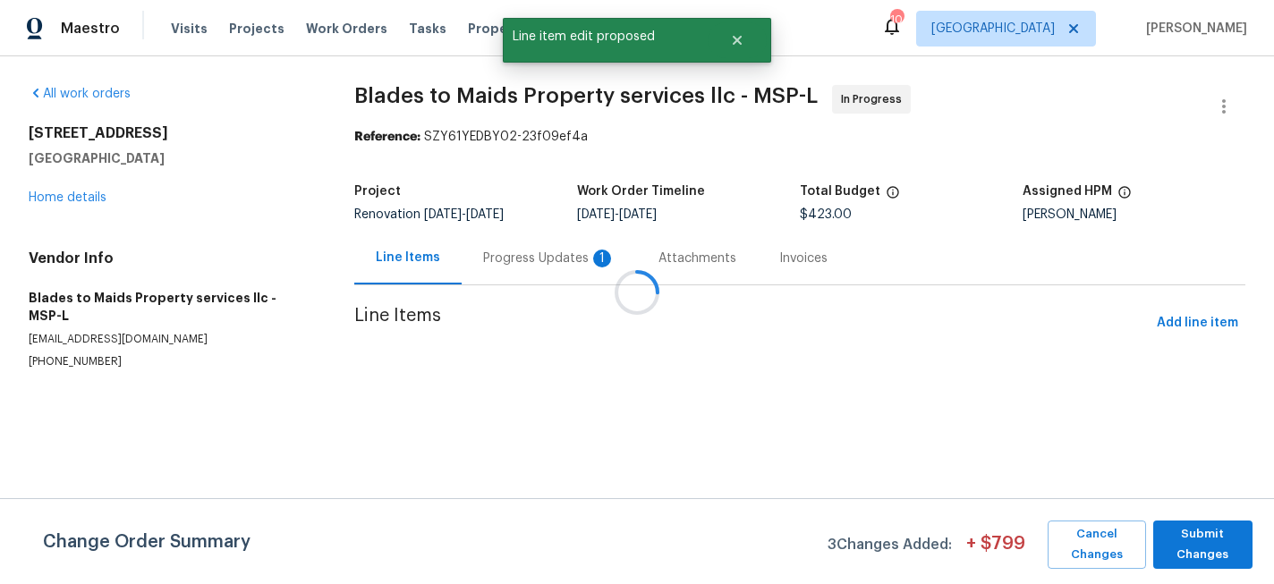
scroll to position [0, 0]
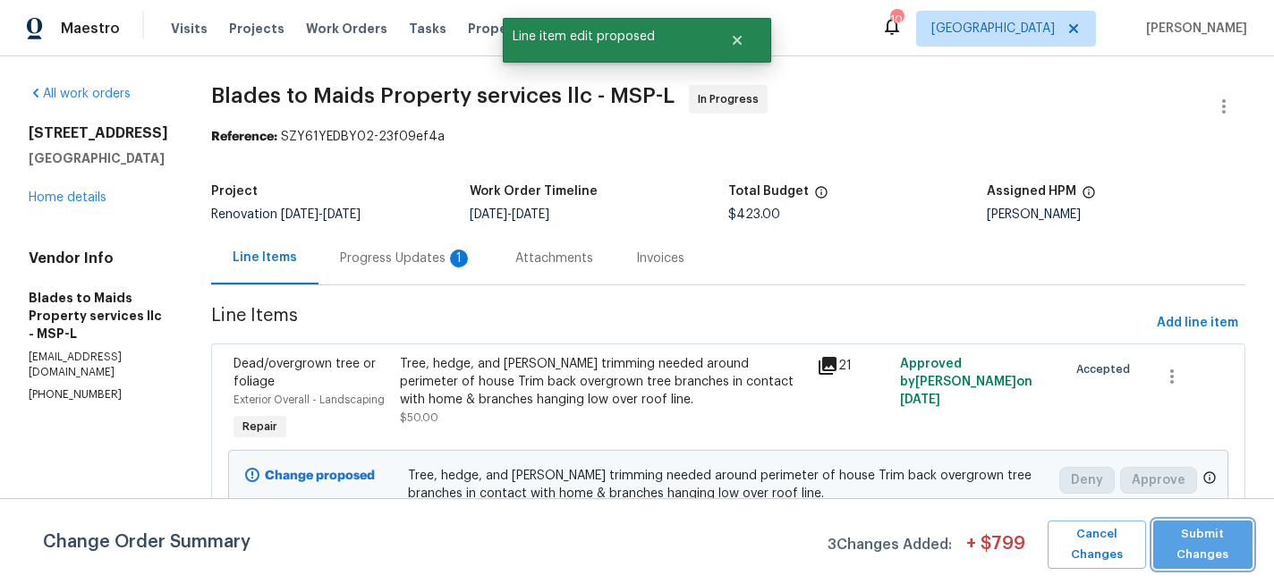
click at [1213, 558] on span "Submit Changes" at bounding box center [1203, 544] width 82 height 41
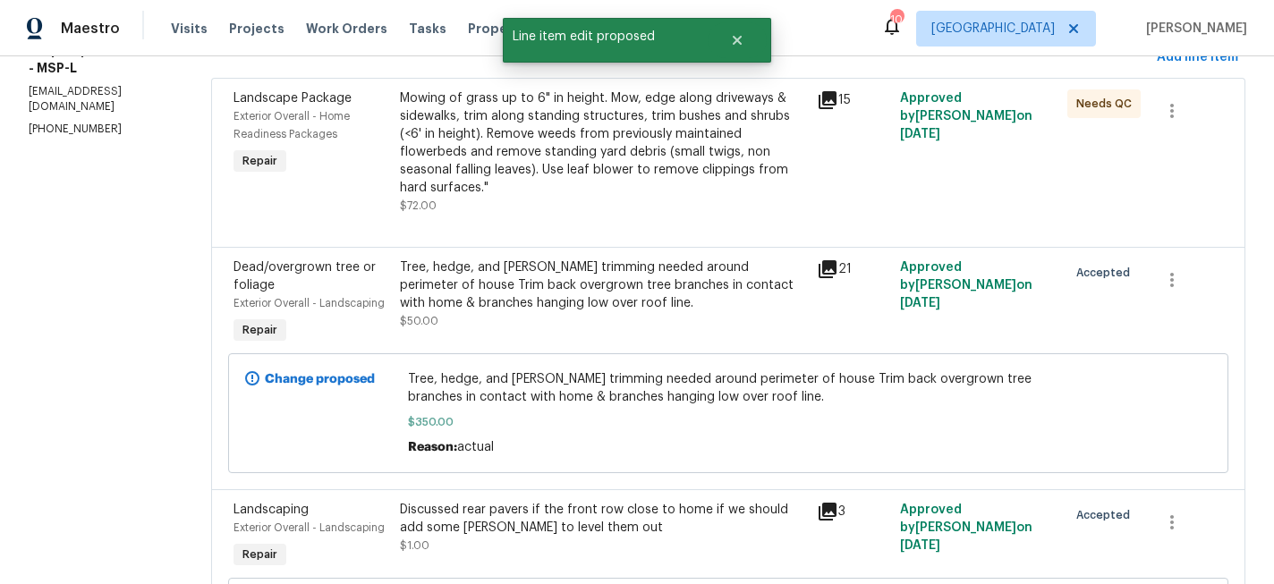
scroll to position [268, 0]
